Goal: Task Accomplishment & Management: Complete application form

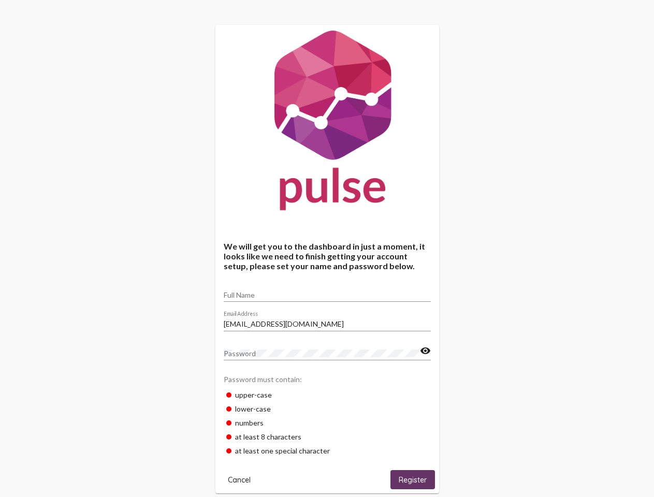
click at [327, 292] on input "Full Name" at bounding box center [327, 295] width 207 height 8
click at [327, 321] on input "[EMAIL_ADDRESS][DOMAIN_NAME]" at bounding box center [327, 324] width 207 height 8
click at [425, 351] on mat-icon "visibility" at bounding box center [425, 351] width 11 height 12
click at [239, 480] on span "Cancel" at bounding box center [239, 480] width 23 height 9
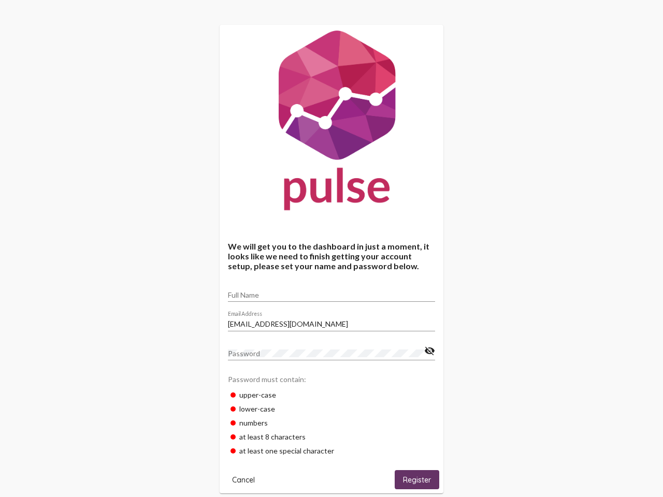
click at [413, 480] on html "We will get you to the dashboard in just a moment, it looks like we need to fin…" at bounding box center [331, 397] width 663 height 794
